Goal: Information Seeking & Learning: Learn about a topic

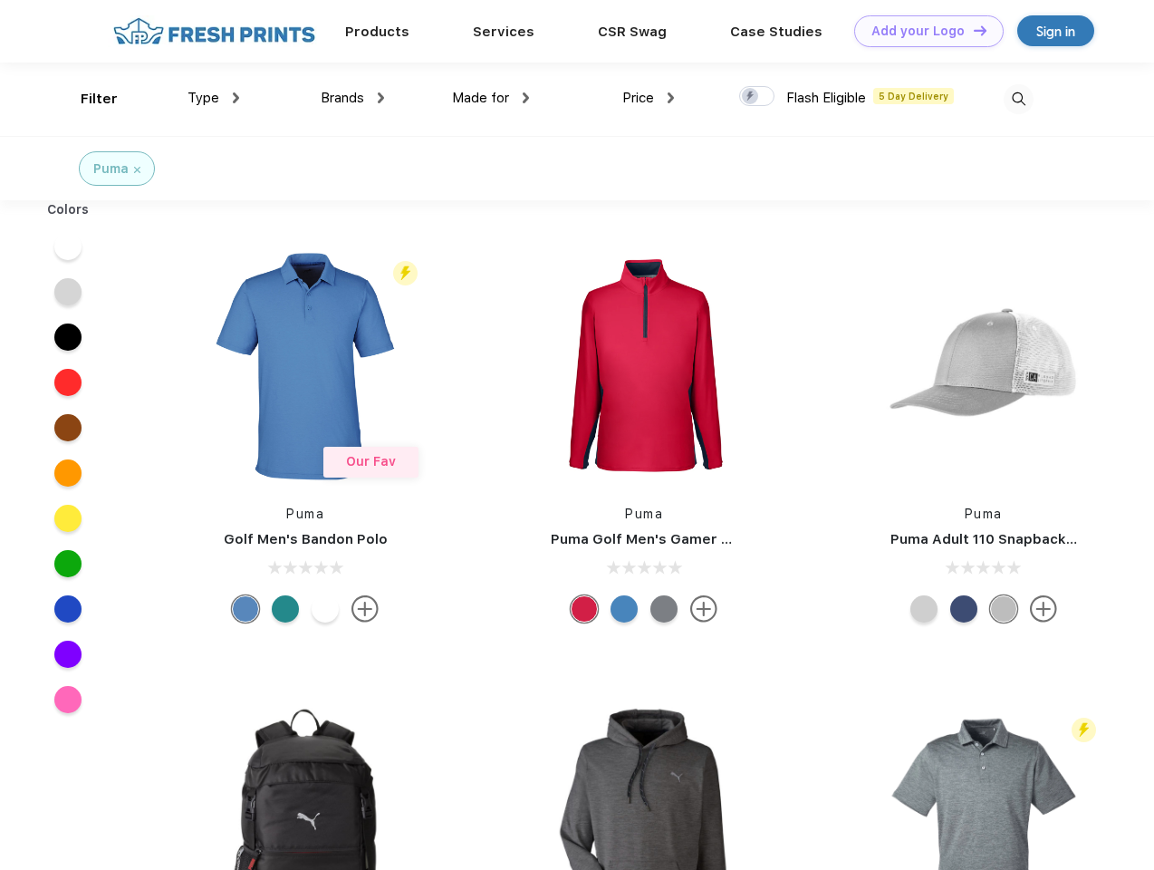
scroll to position [1, 0]
click at [922, 31] on link "Add your Logo Design Tool" at bounding box center [928, 31] width 149 height 32
click at [0, 0] on div "Design Tool" at bounding box center [0, 0] width 0 height 0
click at [972, 30] on link "Add your Logo Design Tool" at bounding box center [928, 31] width 149 height 32
click at [87, 99] on div "Filter" at bounding box center [99, 99] width 37 height 21
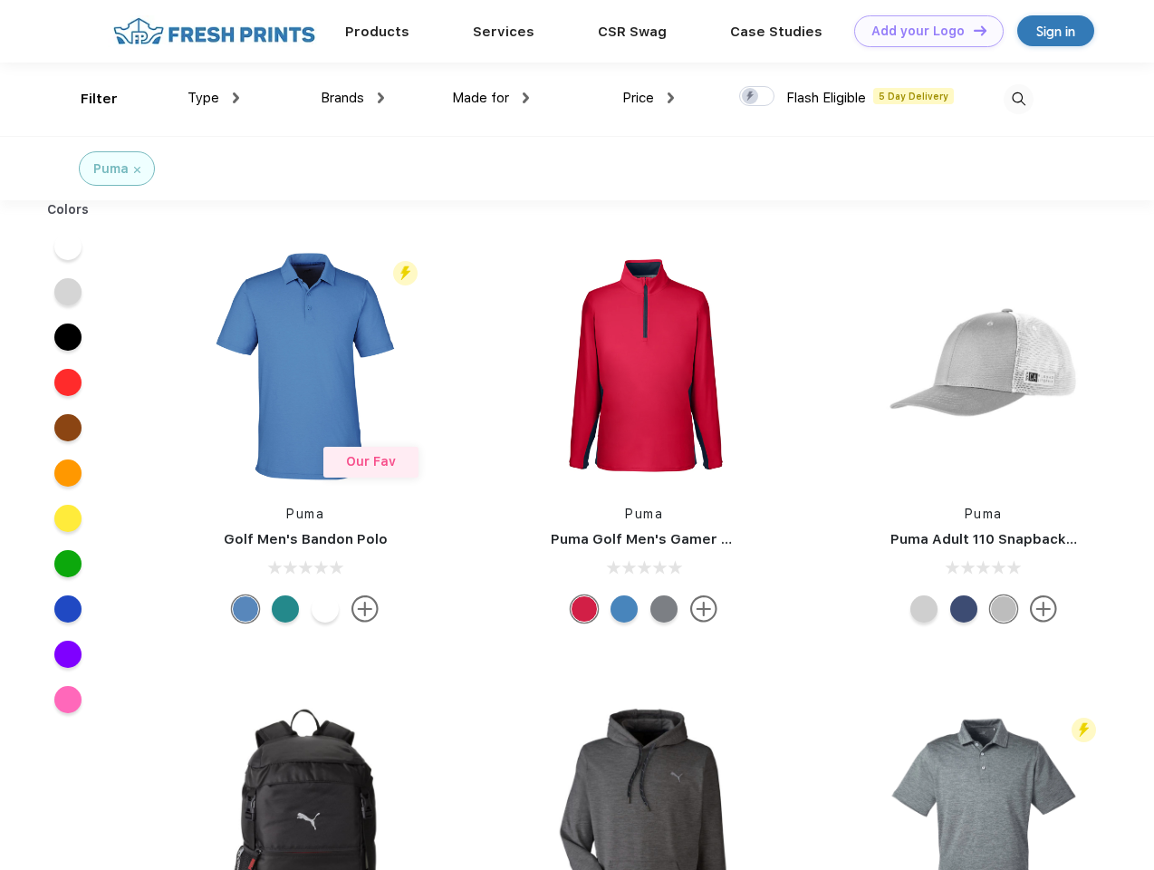
click at [214, 98] on span "Type" at bounding box center [203, 98] width 32 height 16
click at [352, 98] on span "Brands" at bounding box center [342, 98] width 43 height 16
click at [491, 98] on span "Made for" at bounding box center [480, 98] width 57 height 16
click at [649, 98] on span "Price" at bounding box center [638, 98] width 32 height 16
click at [757, 97] on div at bounding box center [756, 96] width 35 height 20
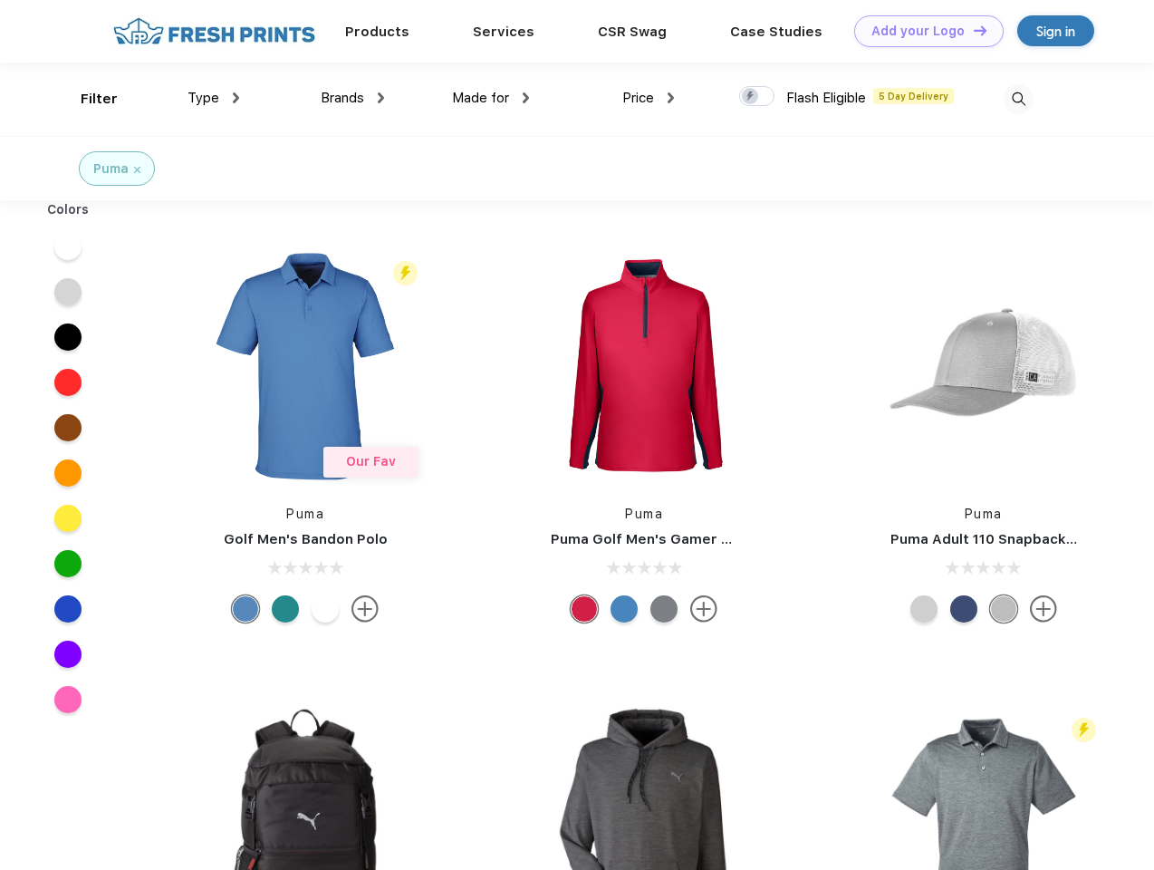
click at [751, 97] on input "checkbox" at bounding box center [745, 91] width 12 height 12
click at [1018, 99] on img at bounding box center [1019, 99] width 30 height 30
